Goal: Navigation & Orientation: Find specific page/section

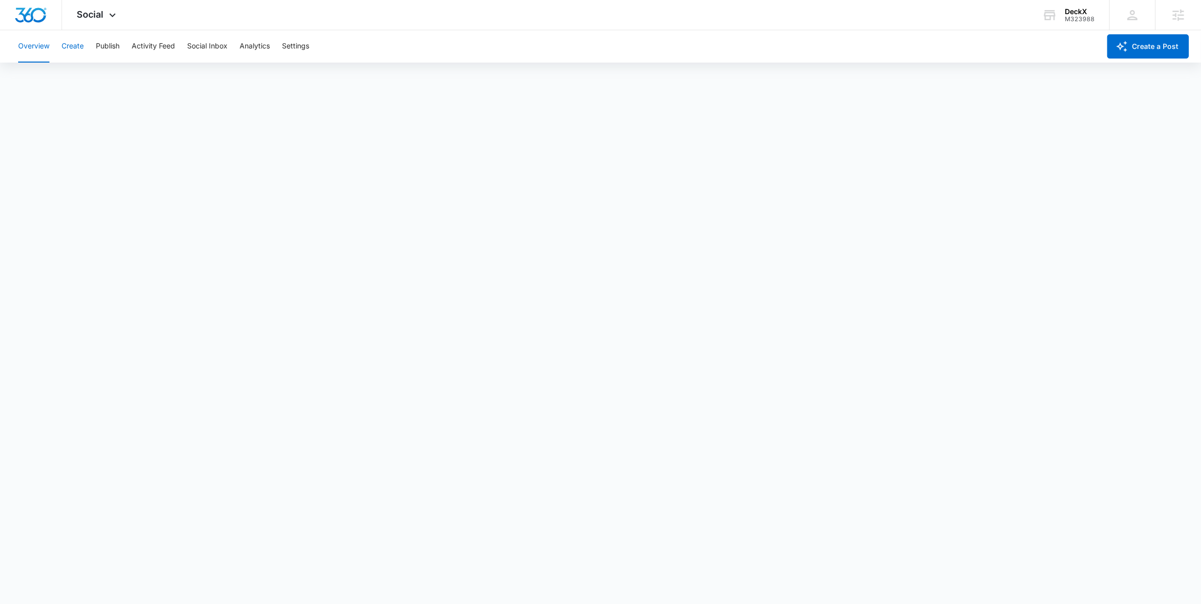
click at [64, 42] on button "Create" at bounding box center [73, 46] width 22 height 32
click at [106, 49] on button "Publish" at bounding box center [108, 46] width 24 height 32
click at [92, 77] on button "Schedules" at bounding box center [77, 77] width 34 height 28
click at [47, 75] on button "Calendar" at bounding box center [33, 77] width 30 height 28
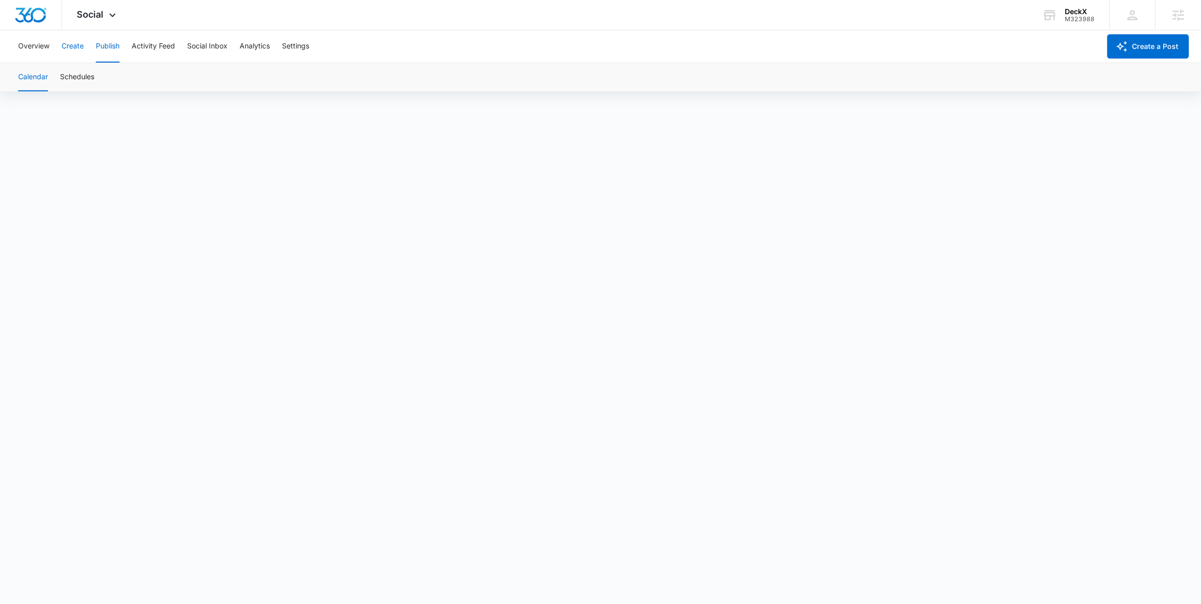
click at [70, 52] on button "Create" at bounding box center [73, 46] width 22 height 32
click at [103, 13] on span "Social" at bounding box center [90, 14] width 27 height 11
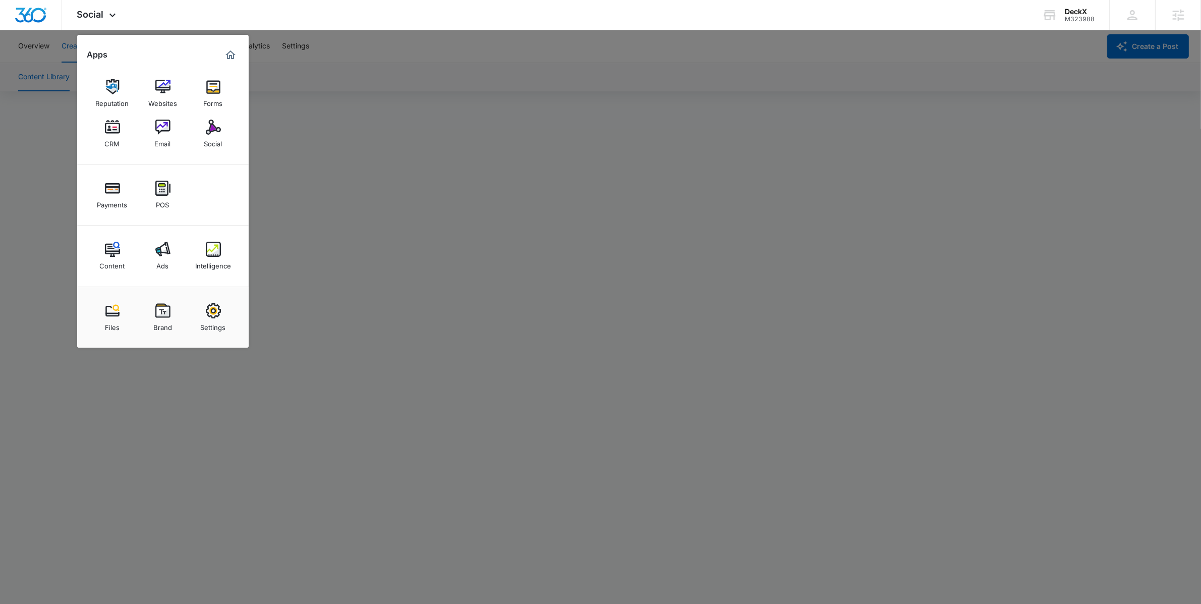
click at [513, 280] on div at bounding box center [600, 302] width 1201 height 604
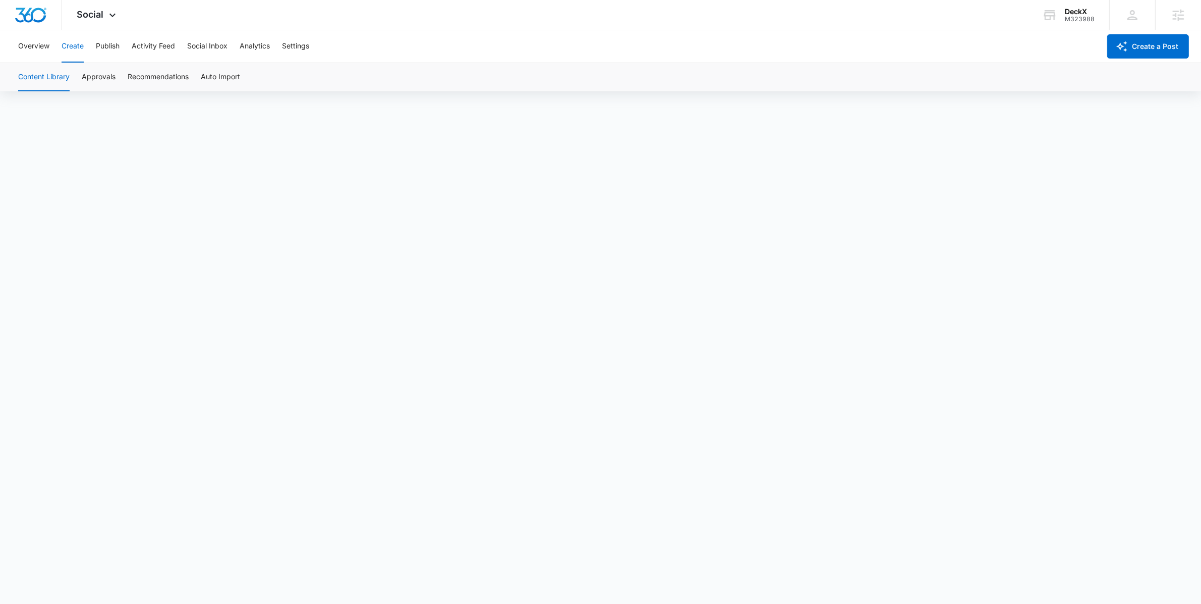
click at [77, 44] on button "Create" at bounding box center [73, 46] width 22 height 32
click at [94, 20] on div "Social Apps Reputation Websites Forms CRM Email Social Payments POS Content Ads…" at bounding box center [98, 15] width 72 height 30
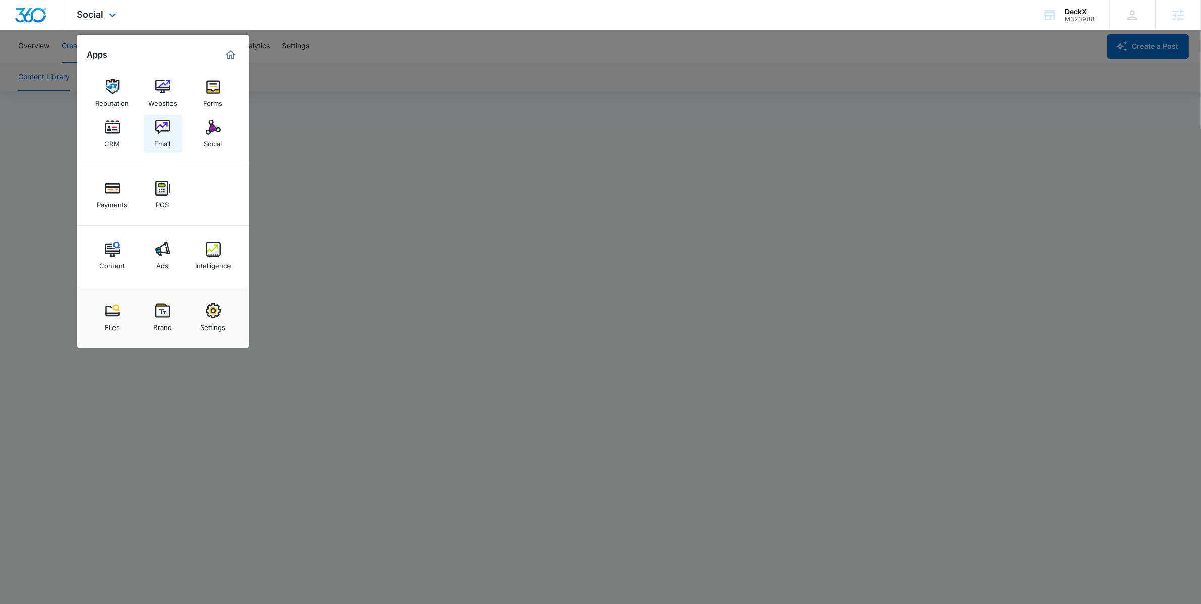
click at [168, 125] on img at bounding box center [162, 127] width 15 height 15
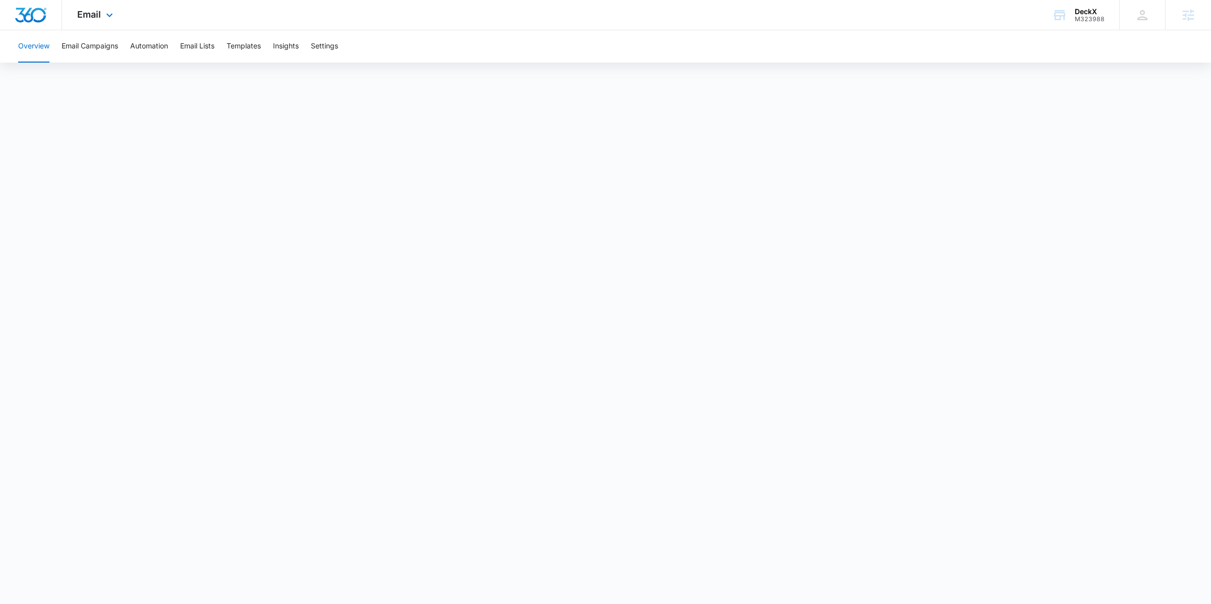
click at [98, 1] on div "Email Apps Reputation Websites Forms CRM Email Social Payments POS Content Ads …" at bounding box center [96, 15] width 69 height 30
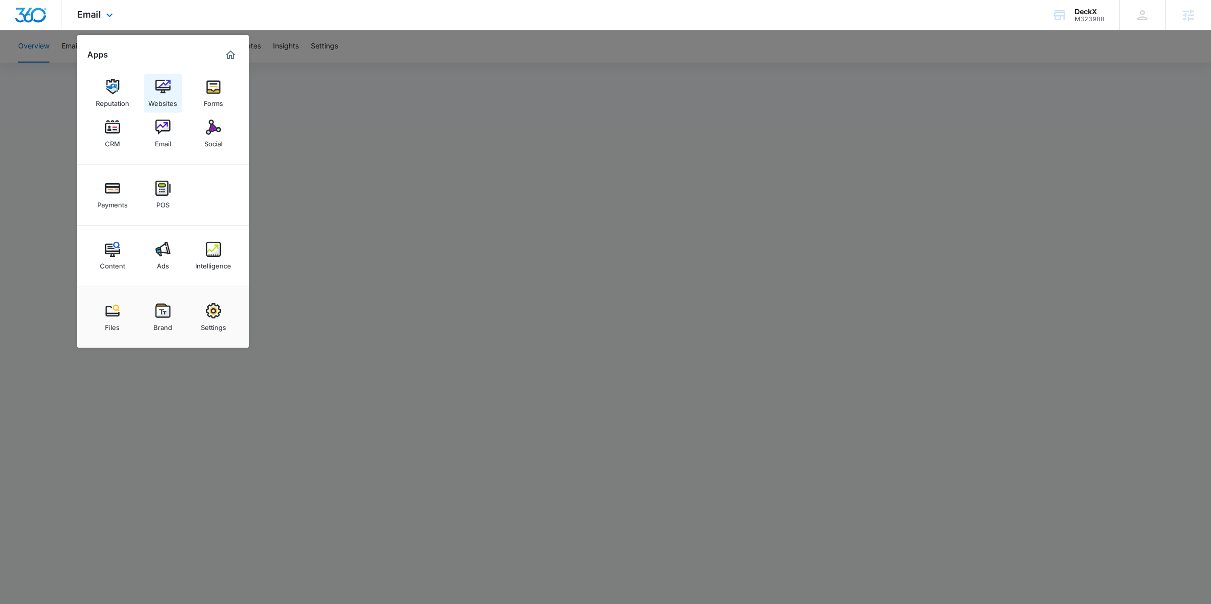
click at [170, 78] on link "Websites" at bounding box center [163, 93] width 38 height 38
